Goal: Information Seeking & Learning: Find specific fact

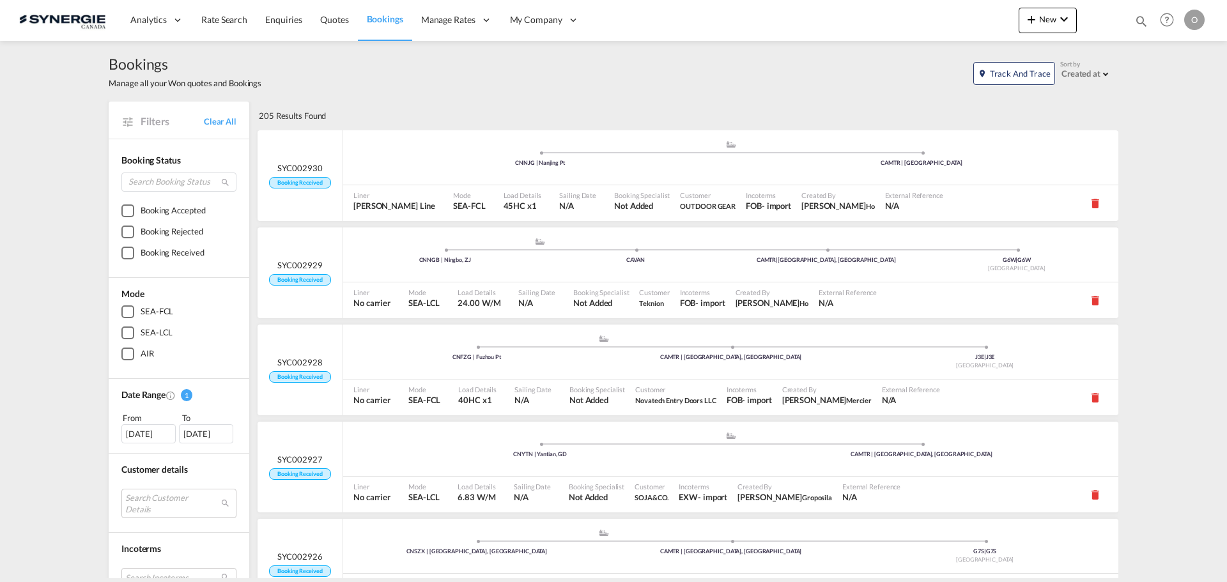
click at [1139, 24] on md-icon "icon-magnify" at bounding box center [1141, 21] width 14 height 14
click at [935, 28] on select "Bookings Quotes Enquiries" at bounding box center [937, 21] width 61 height 23
select select "Quotes"
click at [907, 10] on select "Bookings Quotes Enquiries" at bounding box center [937, 21] width 61 height 23
click at [1022, 19] on input at bounding box center [1044, 21] width 159 height 22
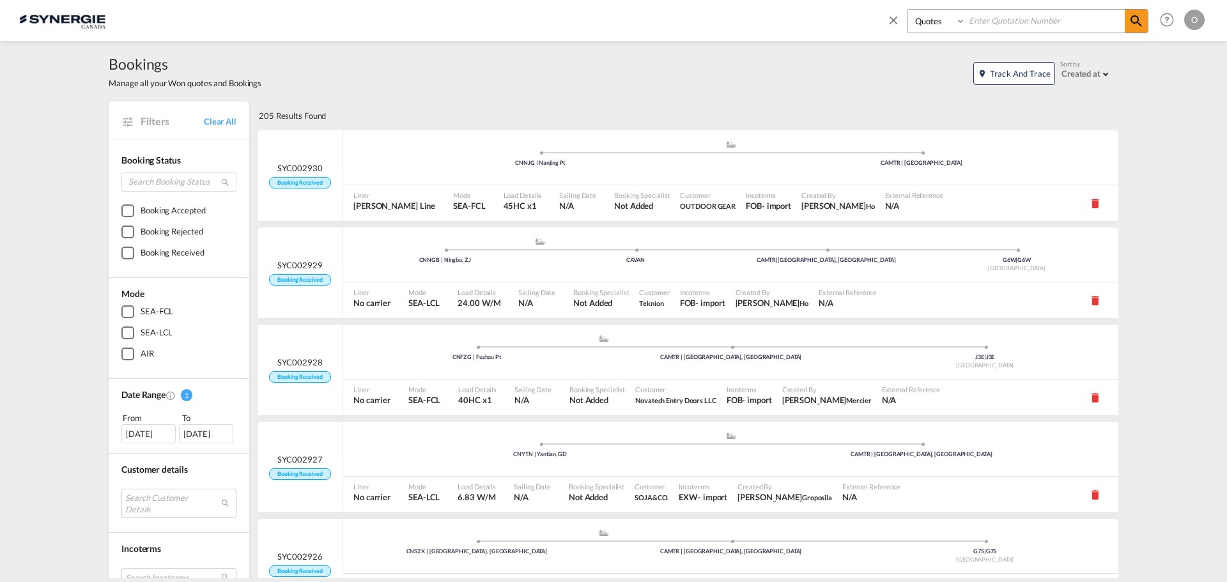
paste input "SYC000013378"
click at [1133, 24] on md-icon "icon-magnify" at bounding box center [1135, 20] width 15 height 15
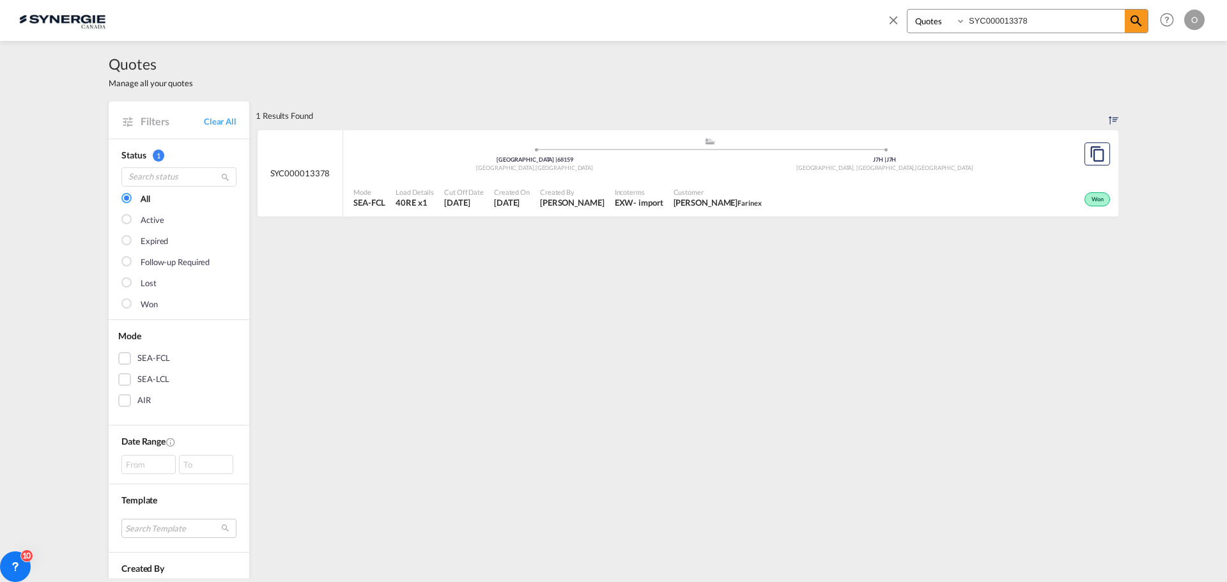
click at [737, 206] on span "Farinex" at bounding box center [749, 203] width 24 height 8
click at [713, 199] on span "DANIEL DUBE Farinex" at bounding box center [717, 202] width 88 height 11
click at [1017, 22] on input "SYC000013378" at bounding box center [1044, 21] width 159 height 22
paste input "4024"
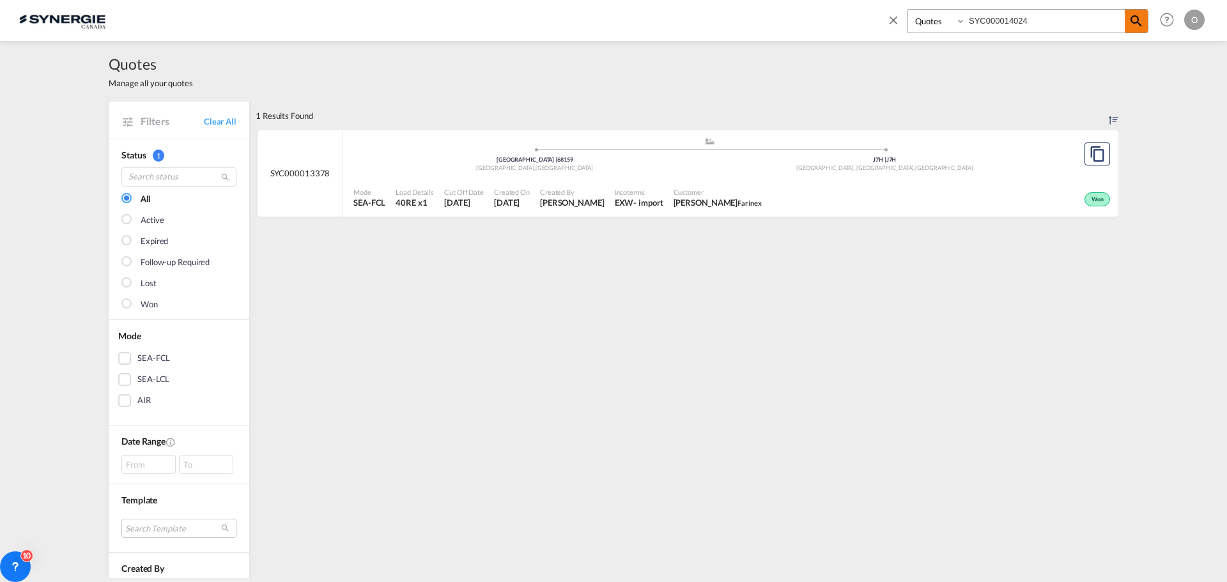
type input "SYC000014024"
click at [1138, 19] on md-icon "icon-magnify" at bounding box center [1135, 20] width 15 height 15
click at [748, 203] on span "Albert Fingercwajg Groupe Novatech" at bounding box center [738, 202] width 118 height 11
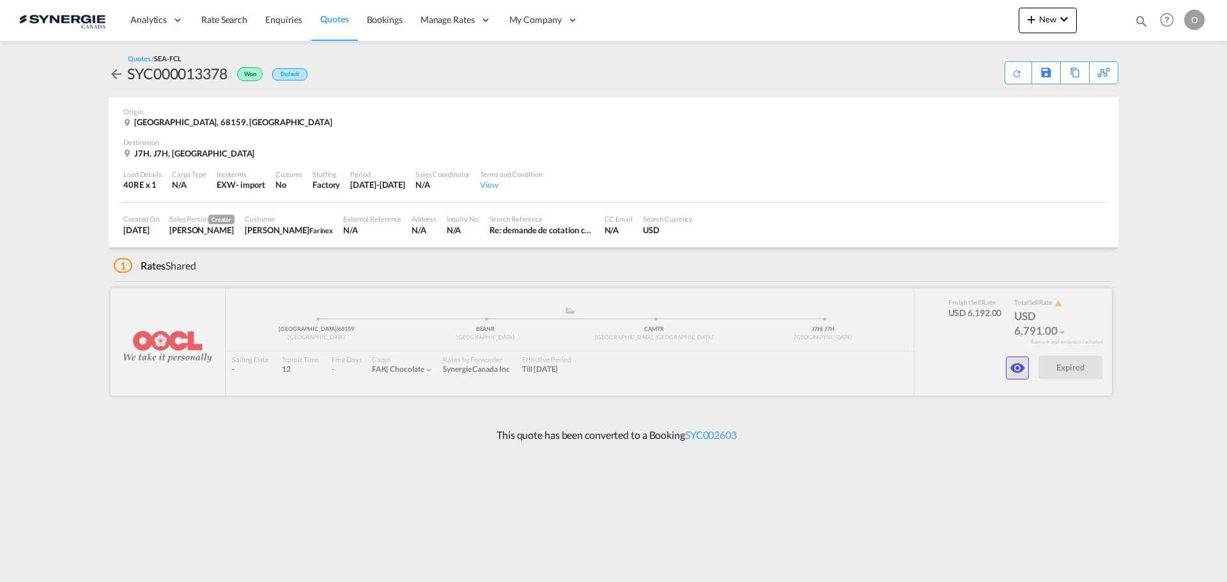
click at [1014, 367] on md-icon "icon-eye" at bounding box center [1016, 367] width 15 height 15
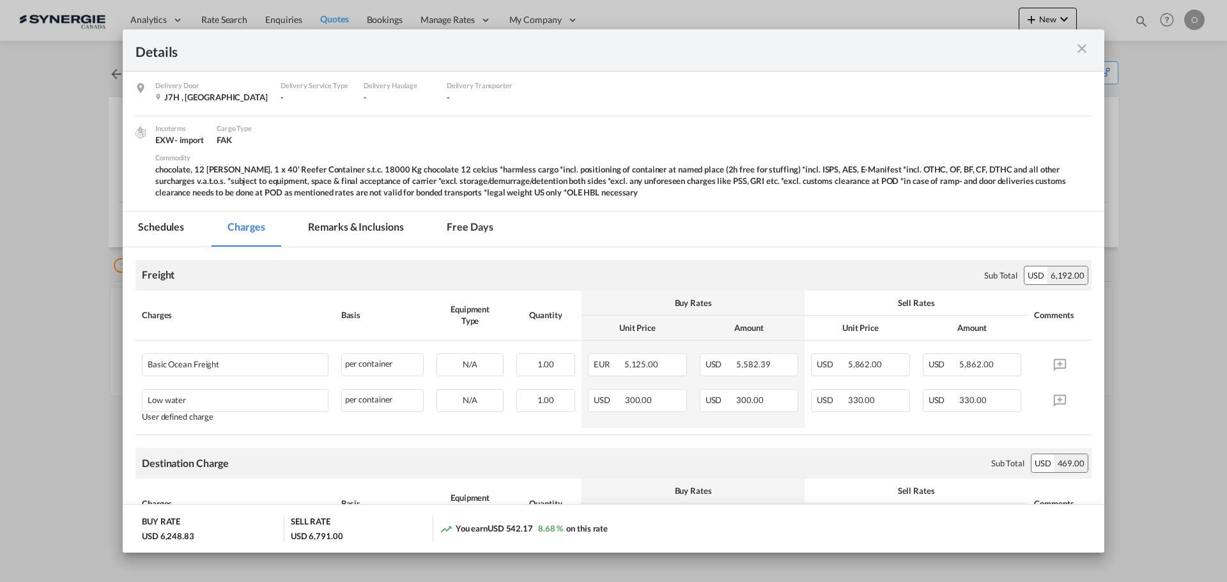
scroll to position [192, 0]
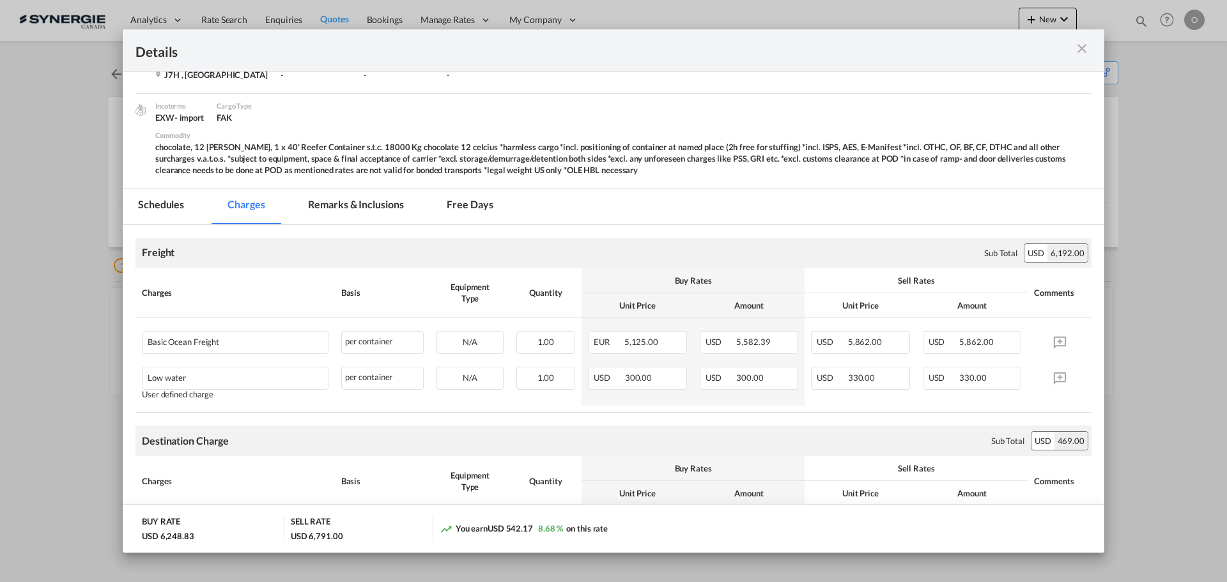
click at [351, 207] on md-tab-item "Remarks & Inclusions" at bounding box center [356, 206] width 126 height 35
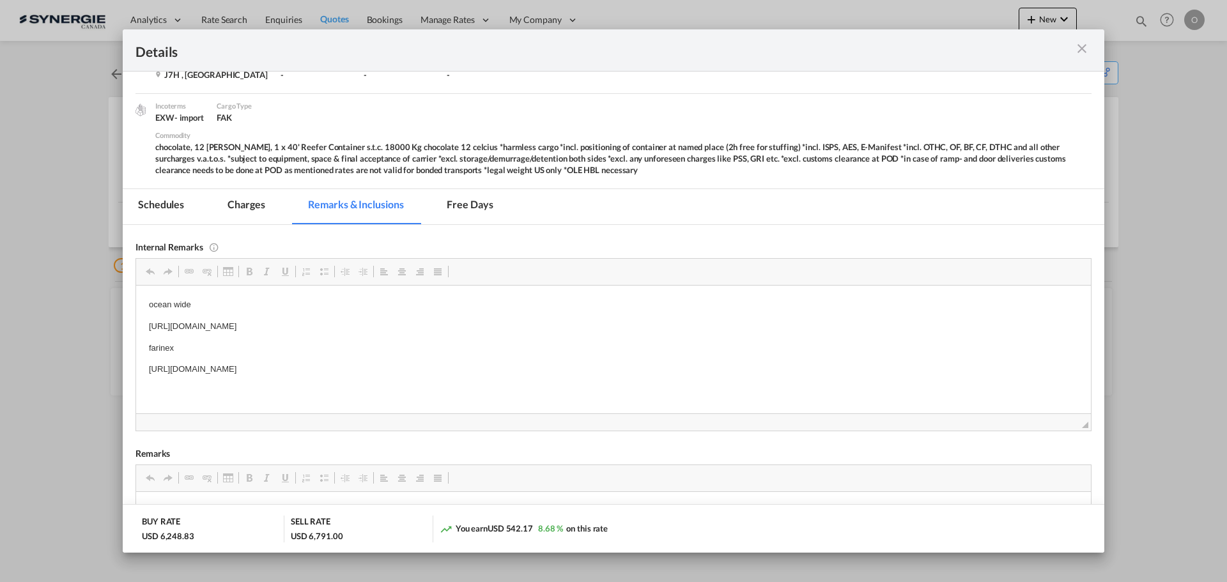
scroll to position [0, 0]
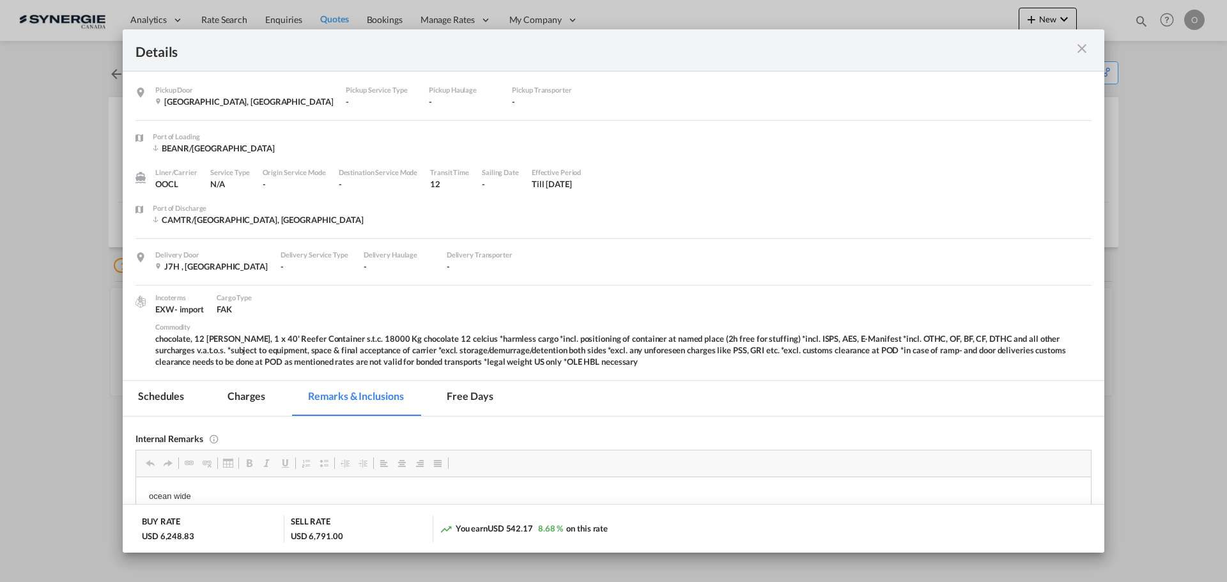
click at [166, 396] on md-tab-item "Schedules" at bounding box center [161, 398] width 77 height 35
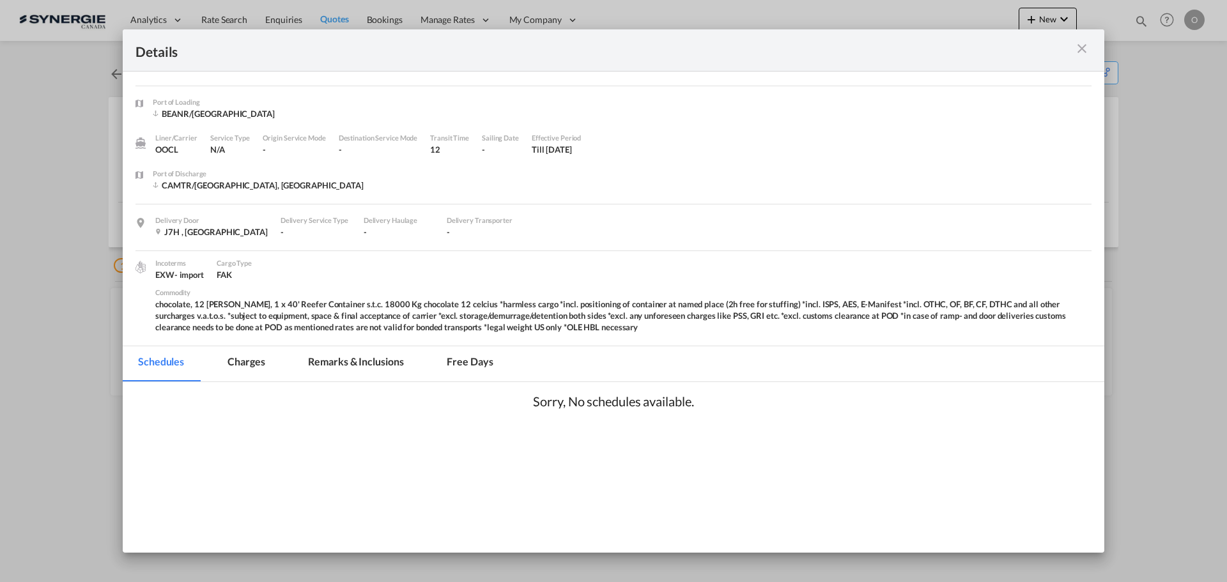
scroll to position [51, 0]
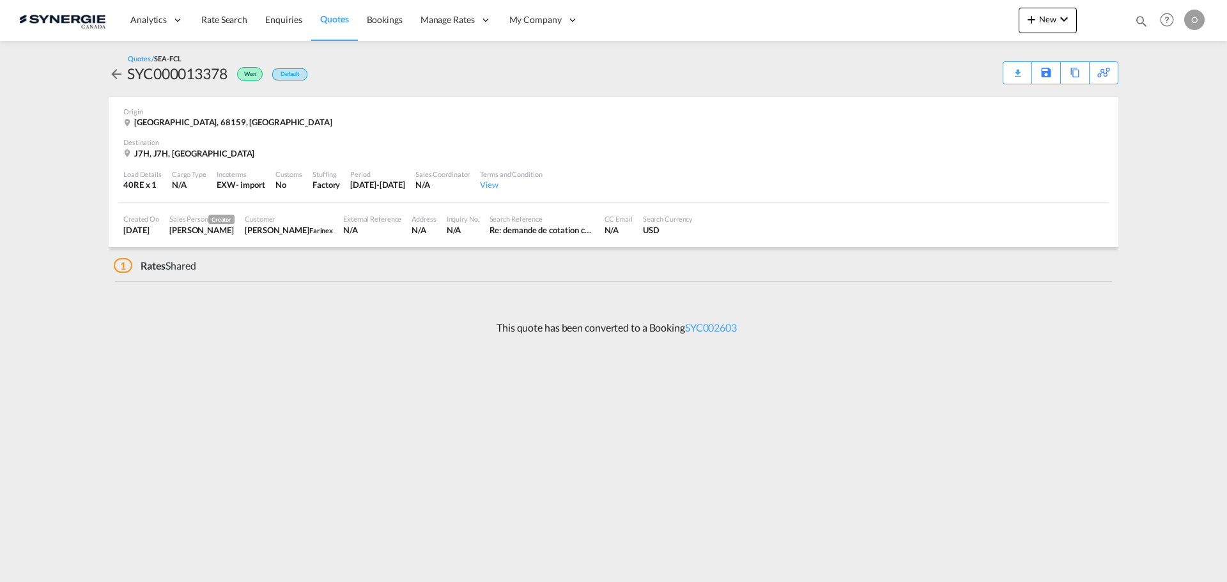
click at [0, 0] on div "Download Quote" at bounding box center [0, 0] width 0 height 0
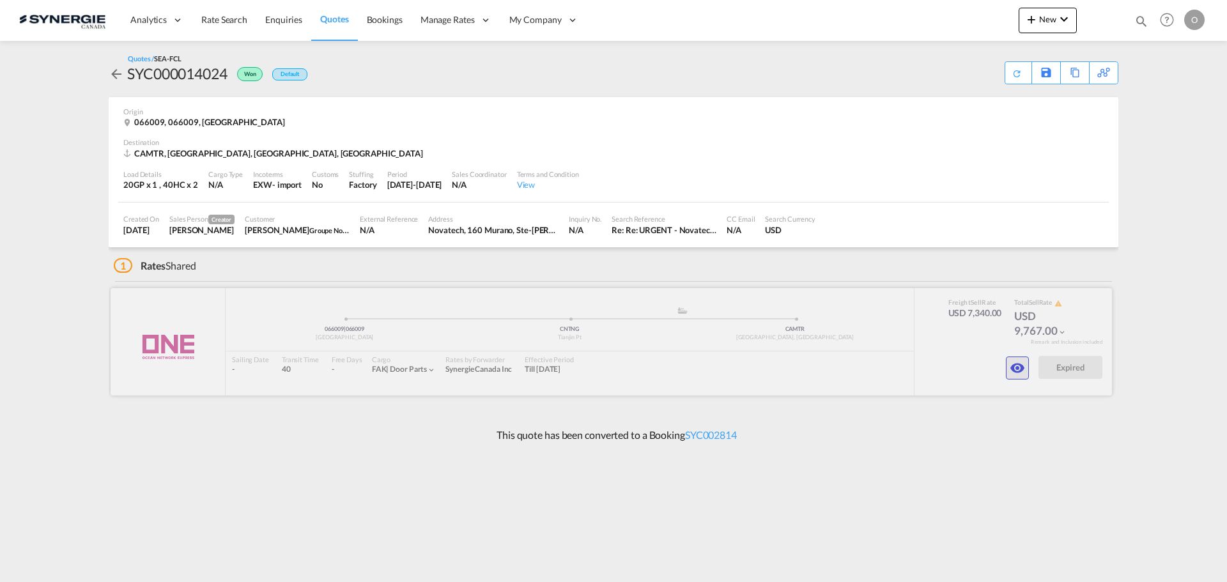
click at [1015, 365] on md-icon "icon-eye" at bounding box center [1016, 367] width 15 height 15
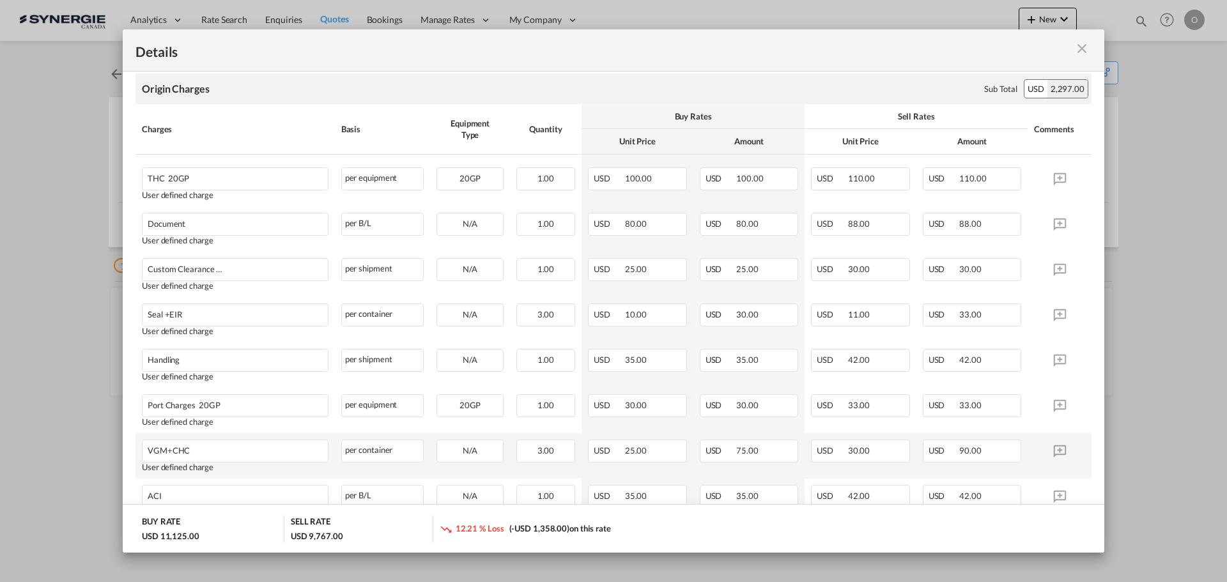
scroll to position [447, 0]
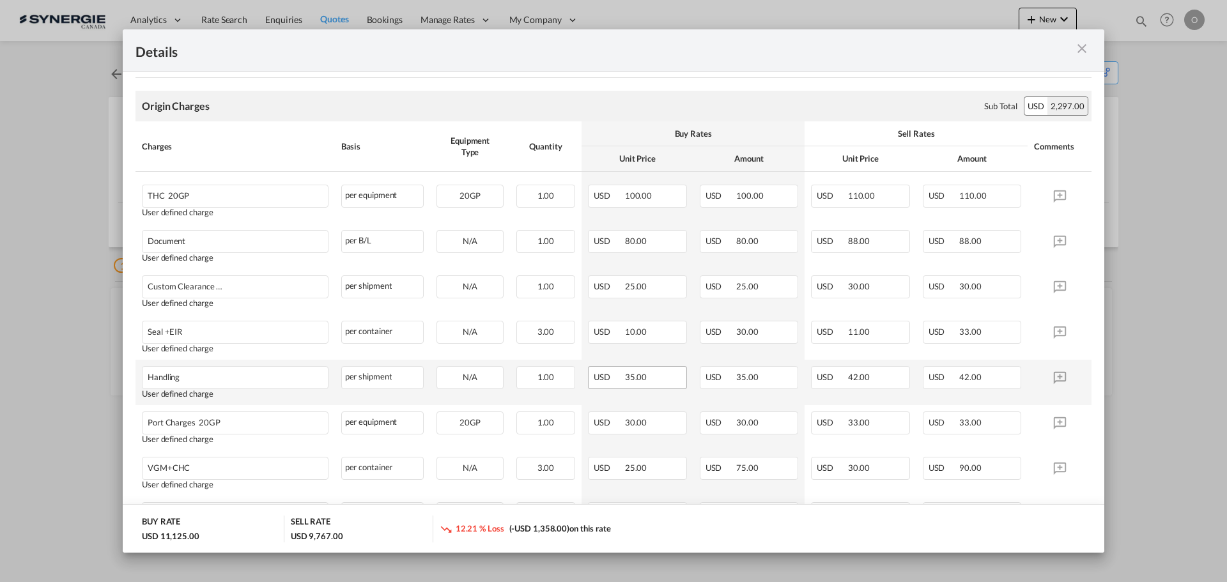
click at [645, 383] on div "USD 35.00" at bounding box center [637, 377] width 99 height 23
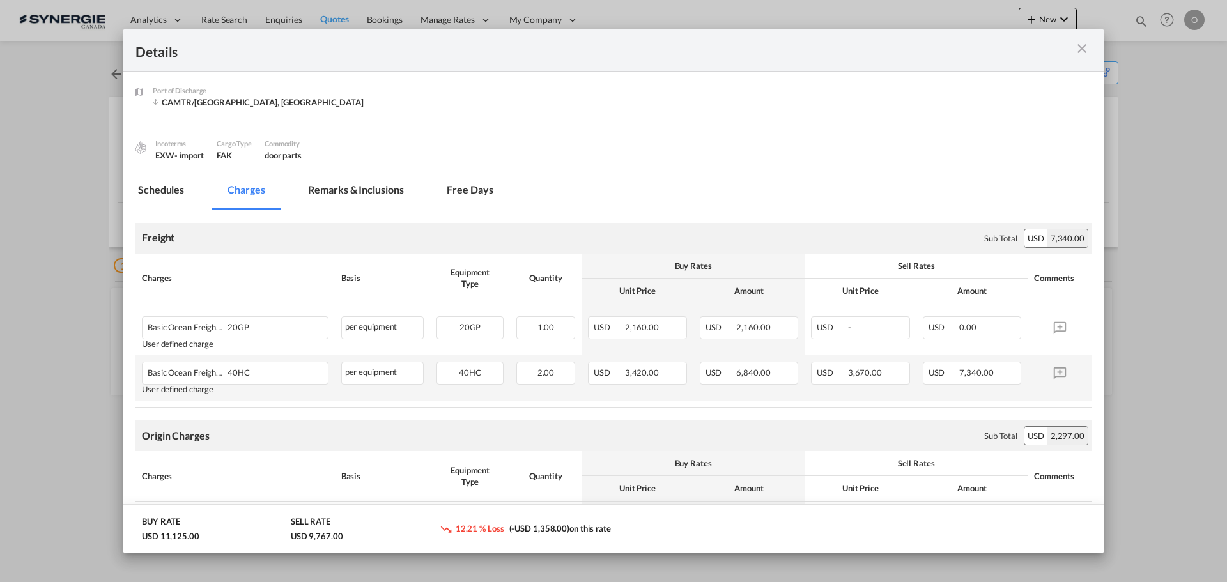
scroll to position [135, 0]
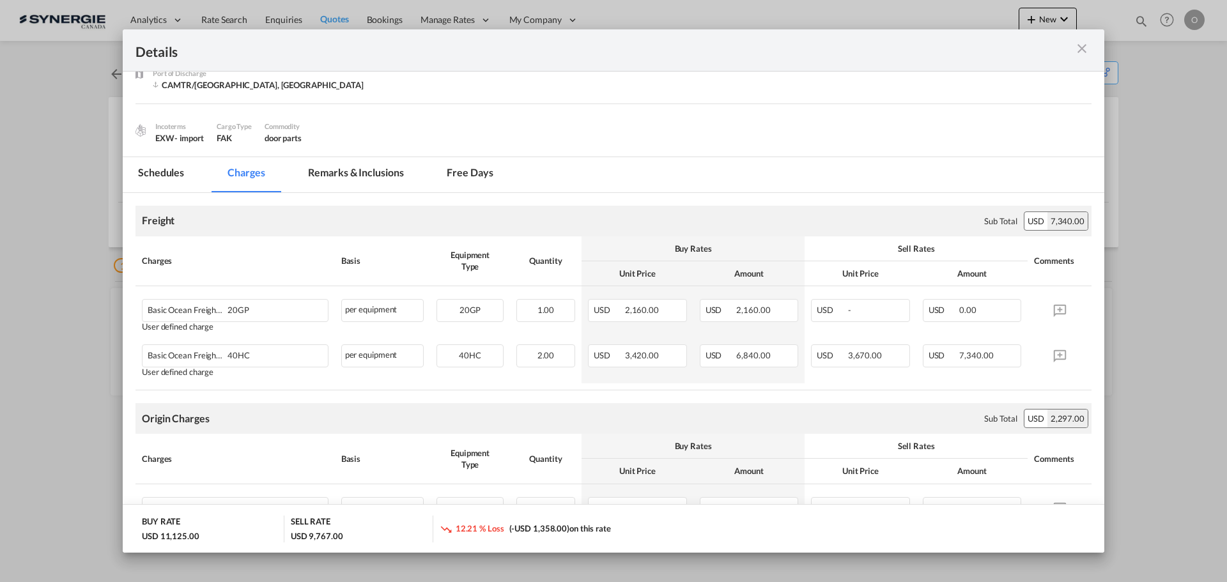
click at [1082, 47] on md-icon "icon-close m-3 fg-AAA8AD cursor" at bounding box center [1081, 48] width 15 height 15
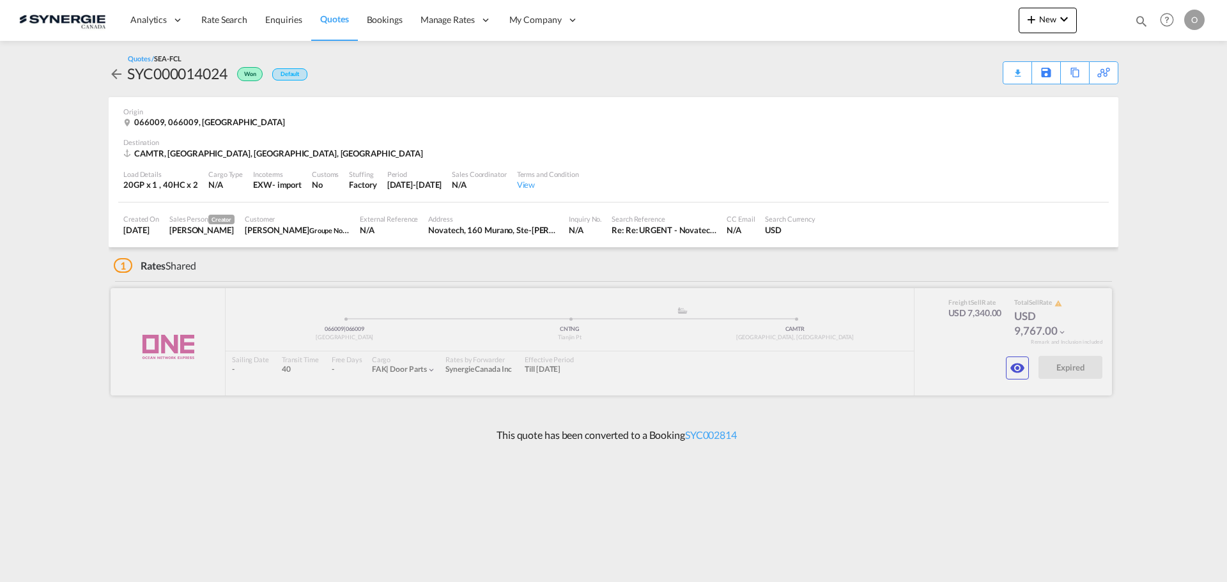
click at [587, 371] on div at bounding box center [611, 341] width 1001 height 107
click at [1015, 375] on md-icon "icon-eye" at bounding box center [1016, 367] width 15 height 15
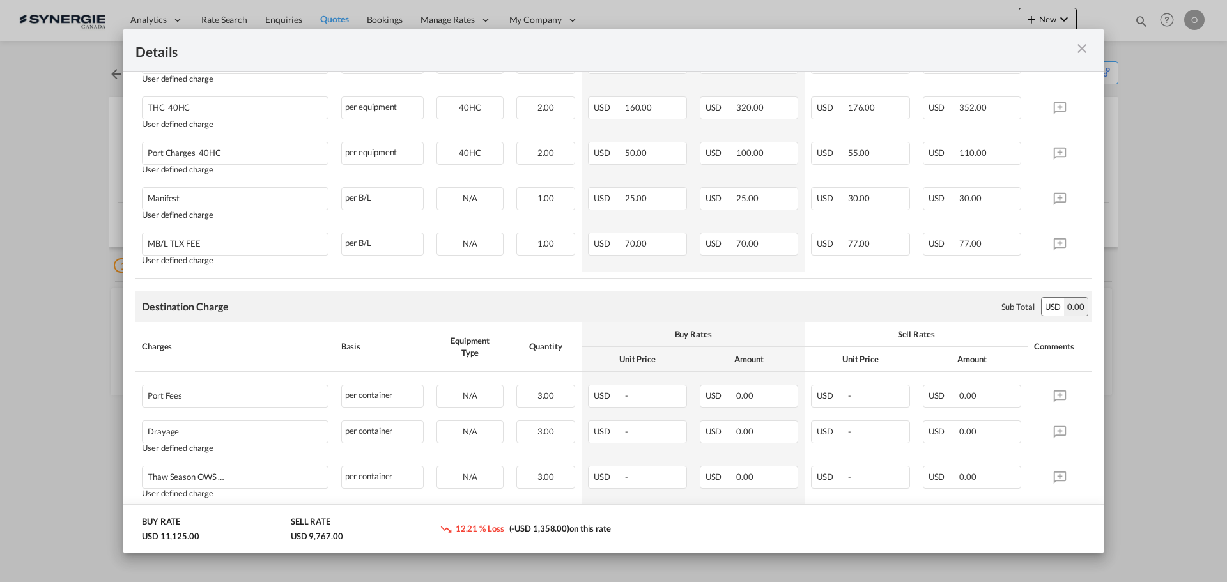
scroll to position [901, 0]
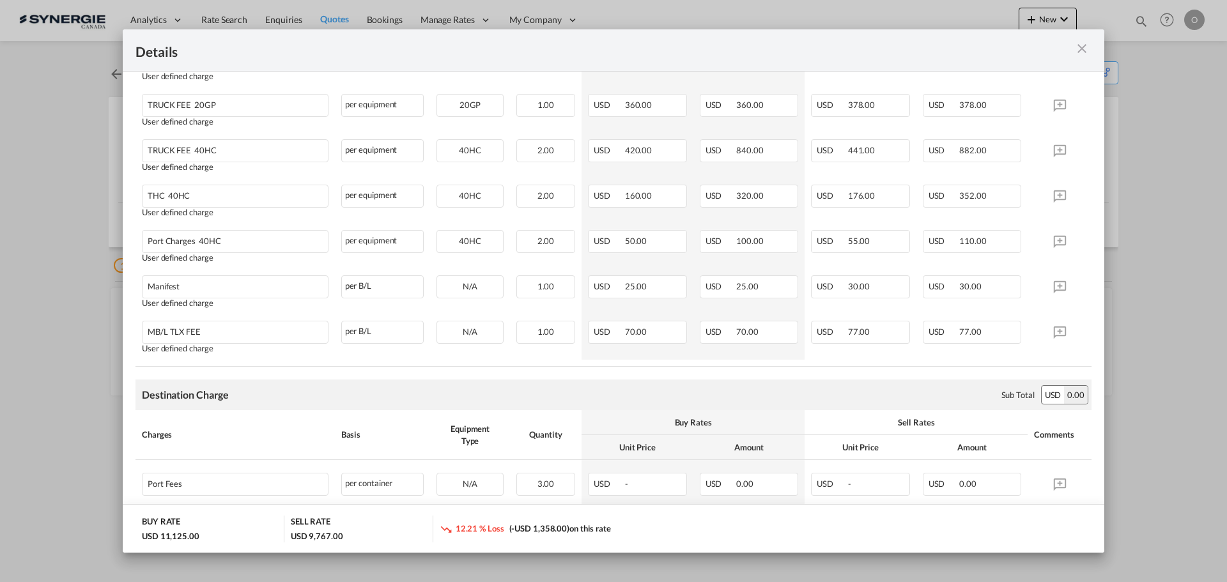
click at [1081, 47] on md-icon "icon-close m-3 fg-AAA8AD cursor" at bounding box center [1081, 48] width 15 height 15
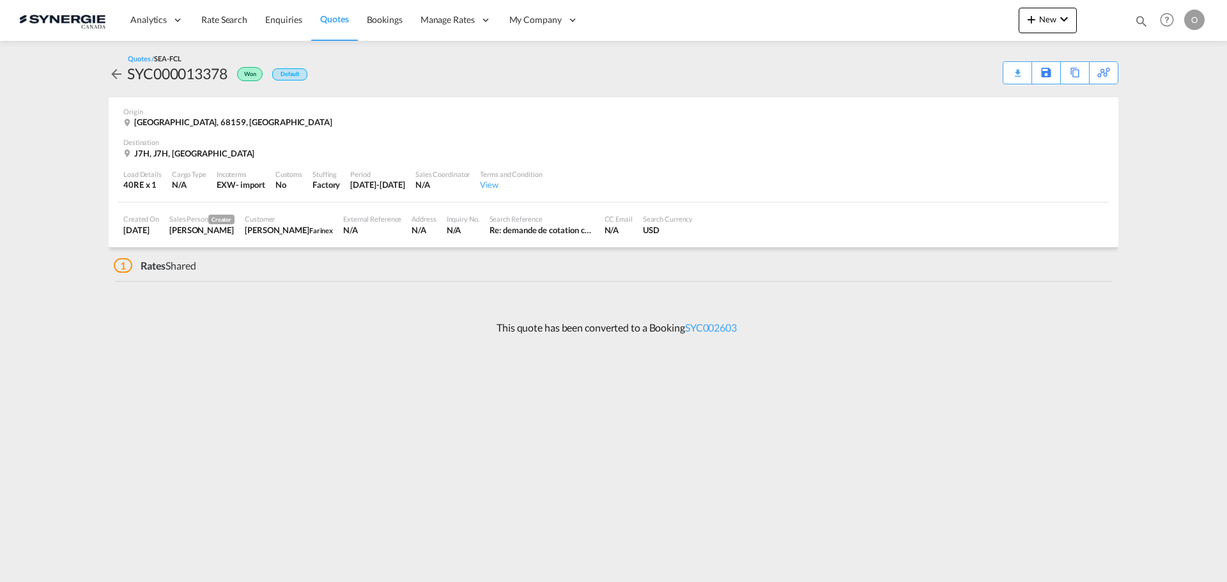
click at [1136, 22] on md-icon "icon-magnify" at bounding box center [1141, 21] width 14 height 14
click at [944, 26] on select "Bookings Quotes Enquiries" at bounding box center [937, 21] width 61 height 23
select select "Quotes"
click at [907, 10] on select "Bookings Quotes Enquiries" at bounding box center [937, 21] width 61 height 23
click at [999, 22] on input at bounding box center [1044, 21] width 159 height 22
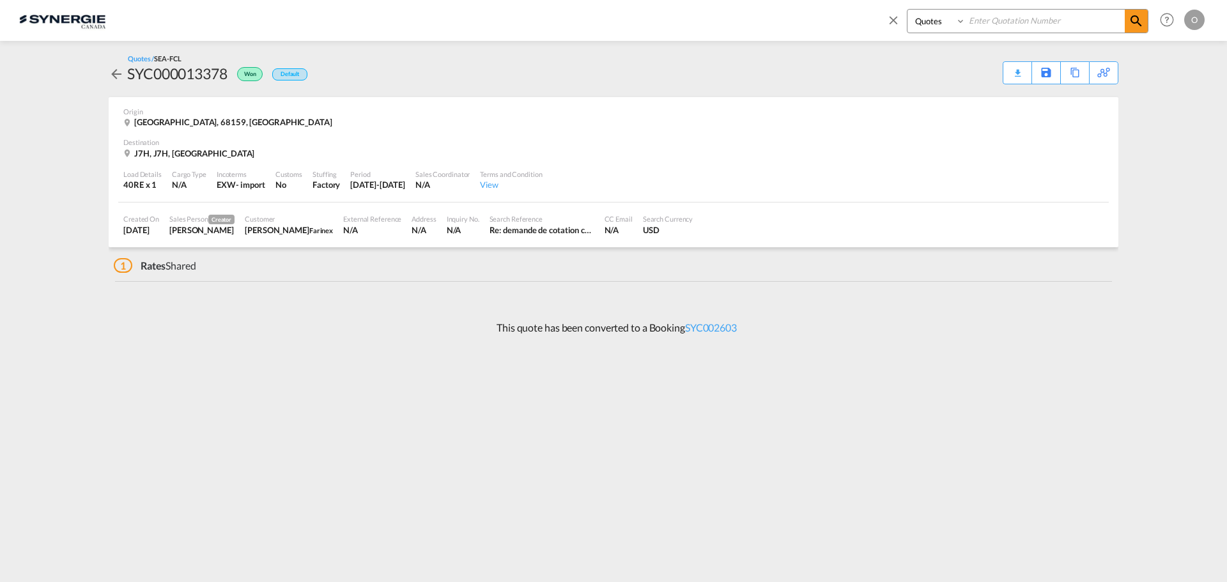
paste input "SYC000014543"
type input "SYC000014543"
click at [1131, 26] on md-icon "icon-magnify" at bounding box center [1135, 20] width 15 height 15
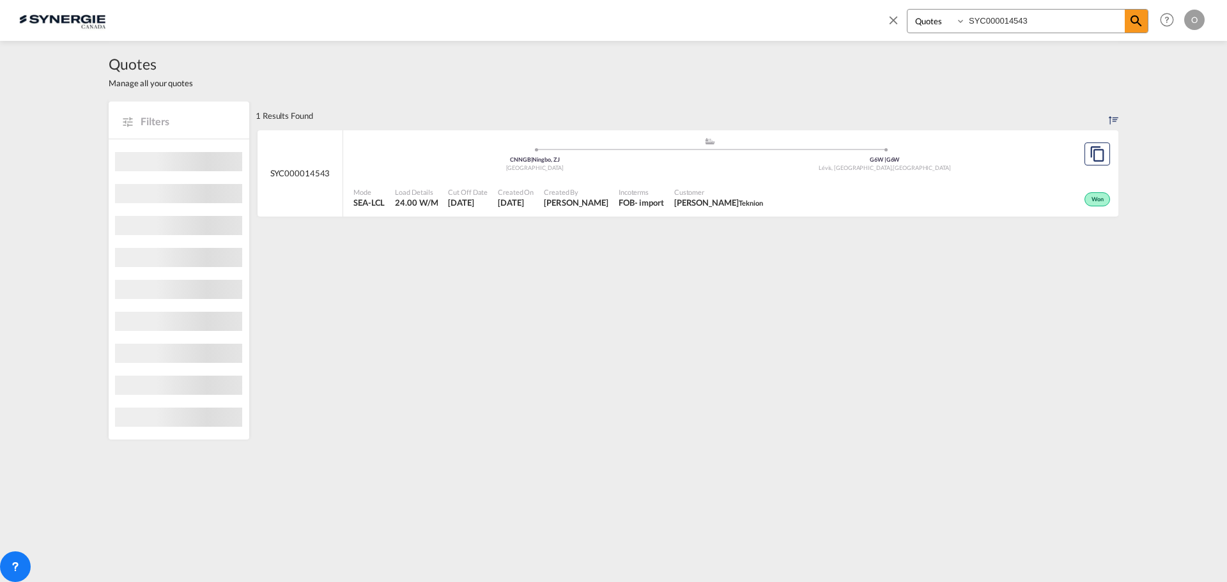
click at [640, 199] on div "Incoterms FOB - import" at bounding box center [641, 198] width 56 height 32
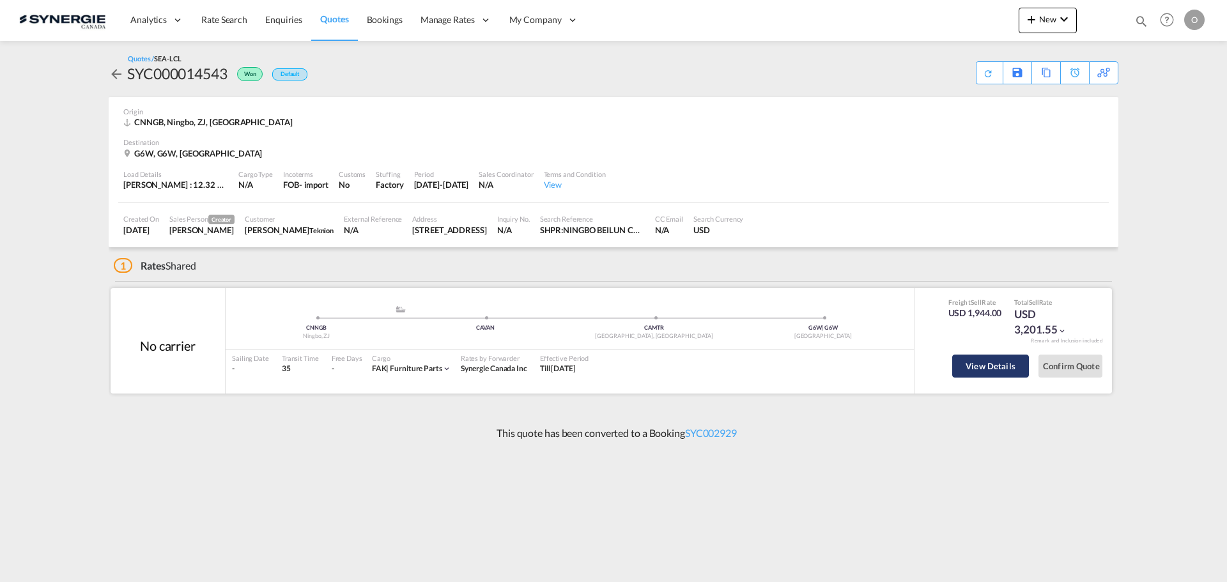
click at [986, 362] on button "View Details" at bounding box center [990, 366] width 77 height 23
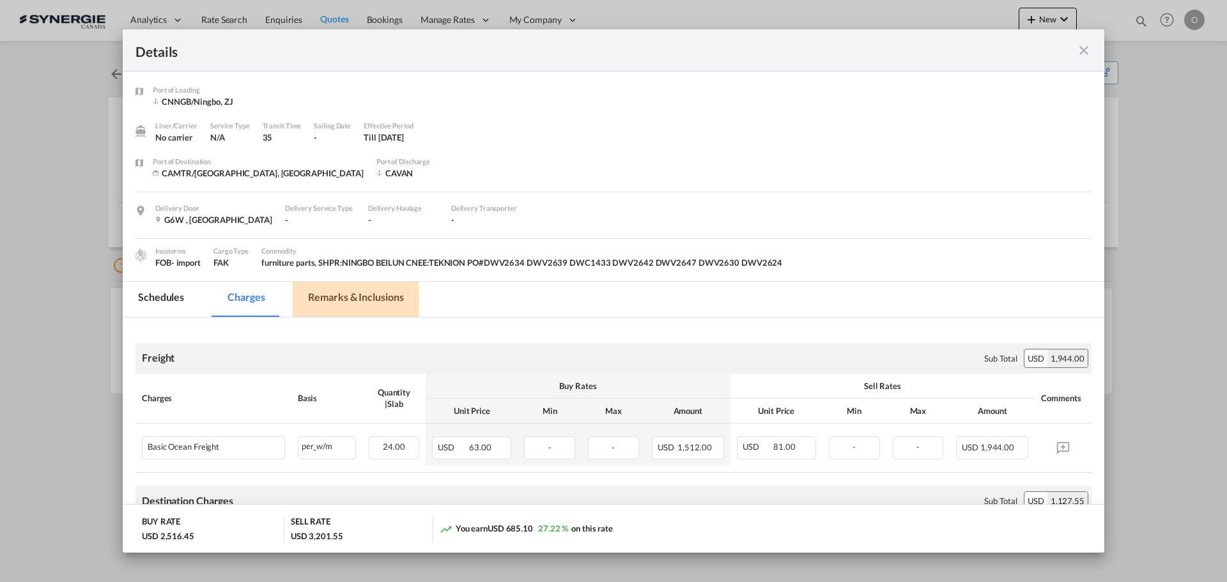
click at [337, 295] on md-tab-item "Remarks & Inclusions" at bounding box center [356, 299] width 126 height 35
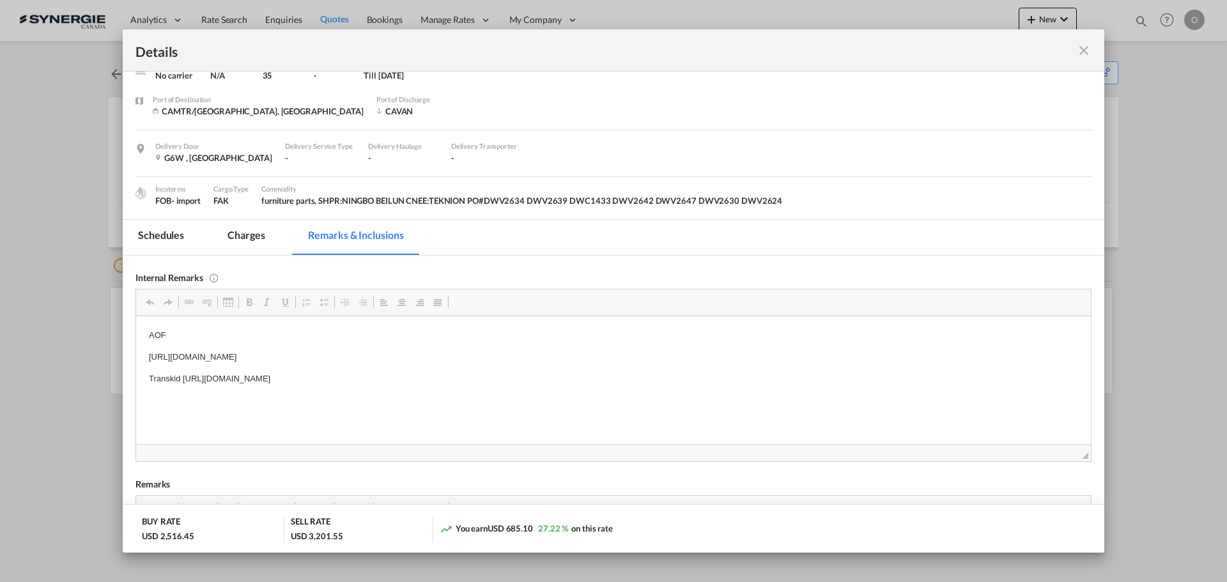
scroll to position [128, 0]
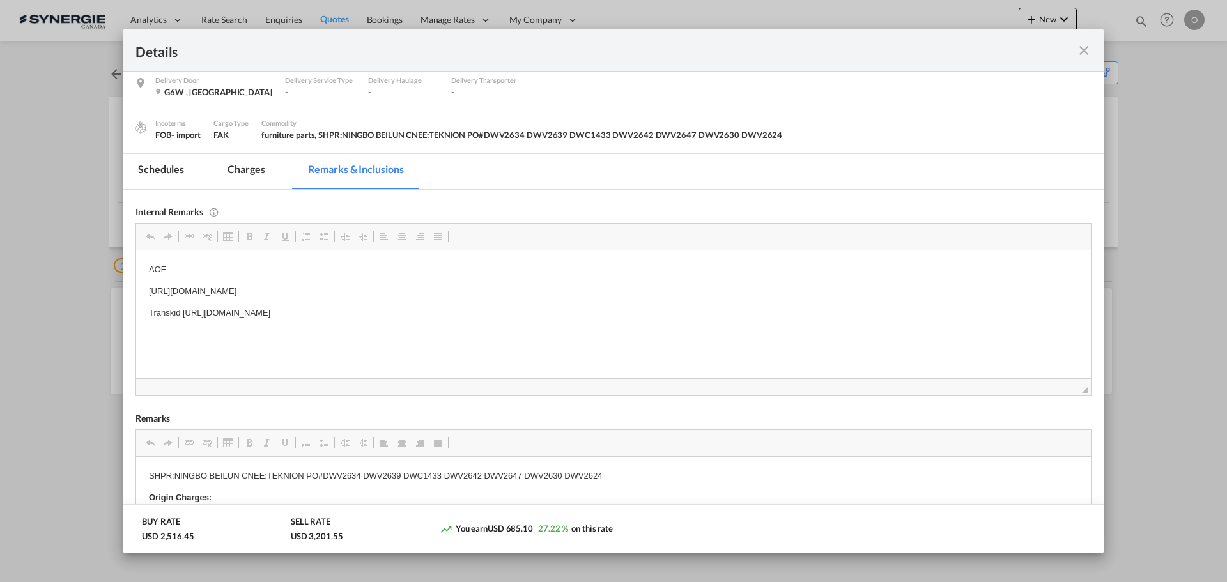
drag, startPoint x: 144, startPoint y: 313, endPoint x: 539, endPoint y: 314, distance: 394.8
copy p "Transkid [URL][DOMAIN_NAME]"
